Goal: Task Accomplishment & Management: Complete application form

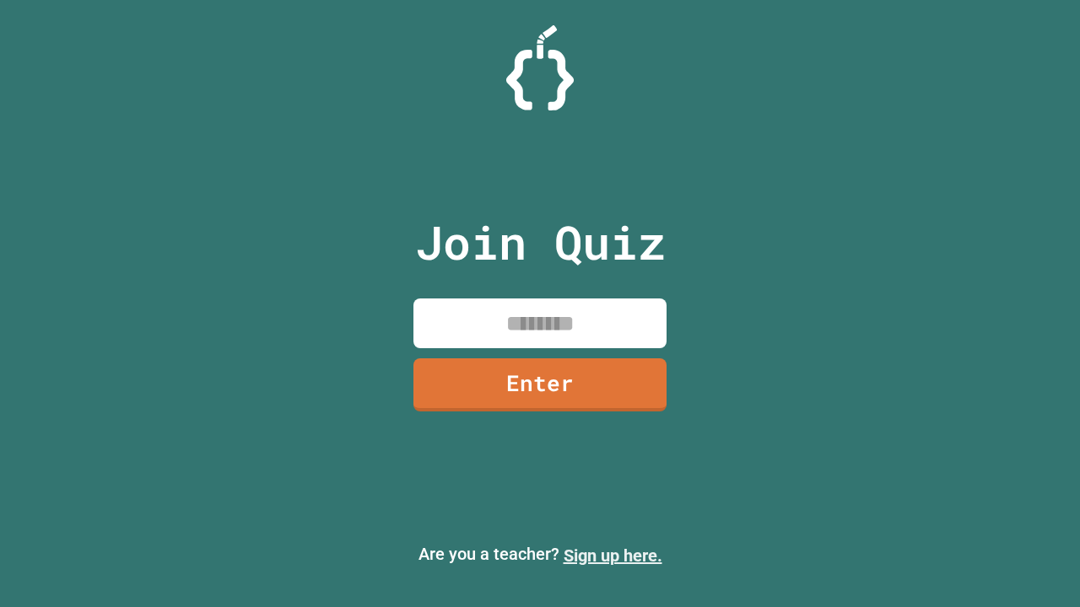
click at [612, 556] on link "Sign up here." at bounding box center [612, 556] width 99 height 20
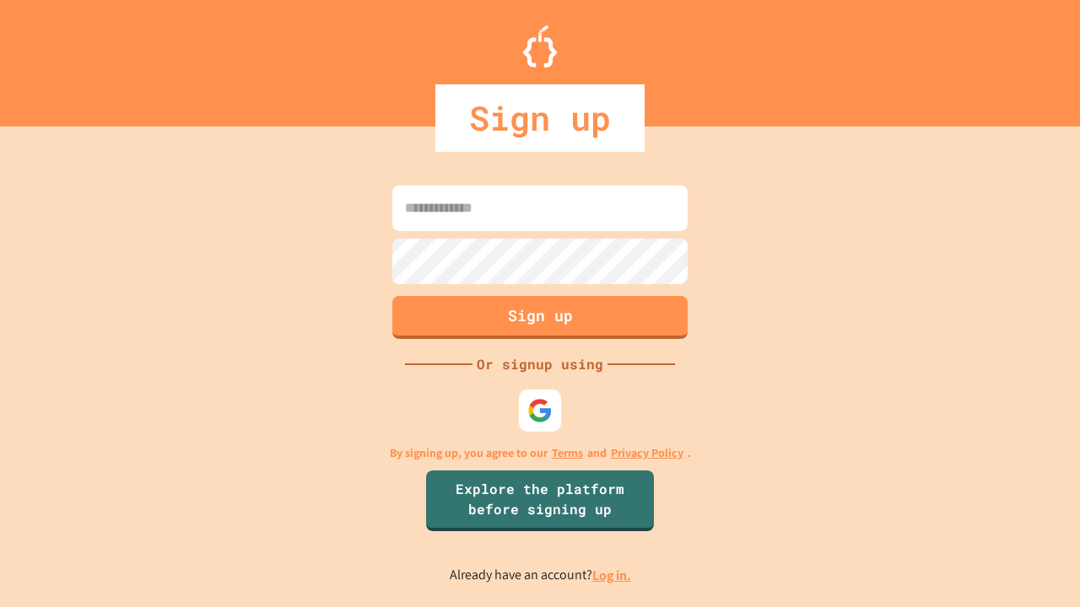
click at [612, 575] on link "Log in." at bounding box center [611, 576] width 39 height 18
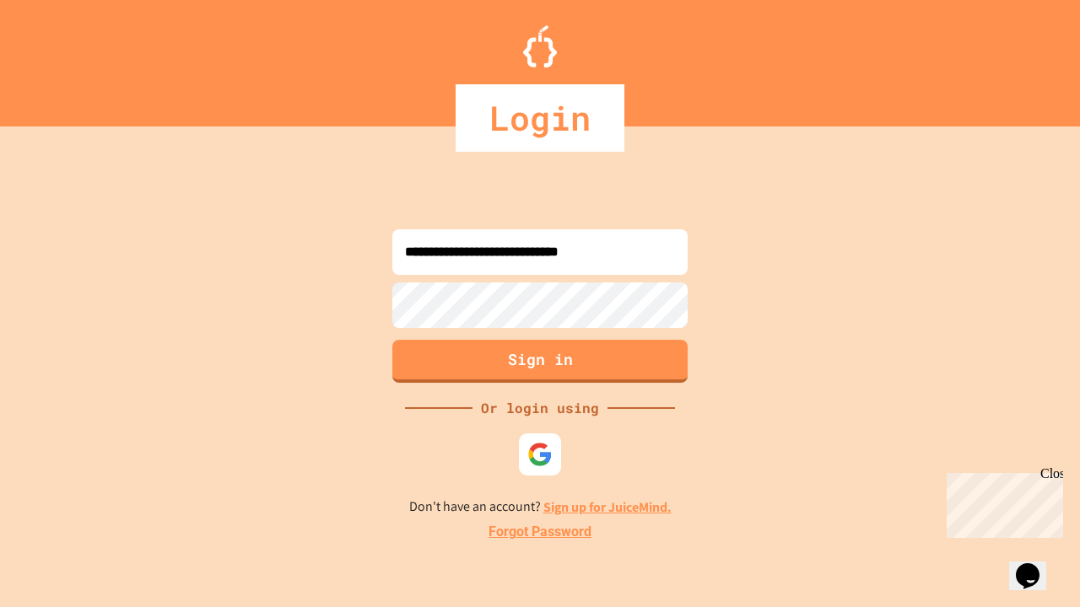
type input "**********"
